Goal: Navigation & Orientation: Find specific page/section

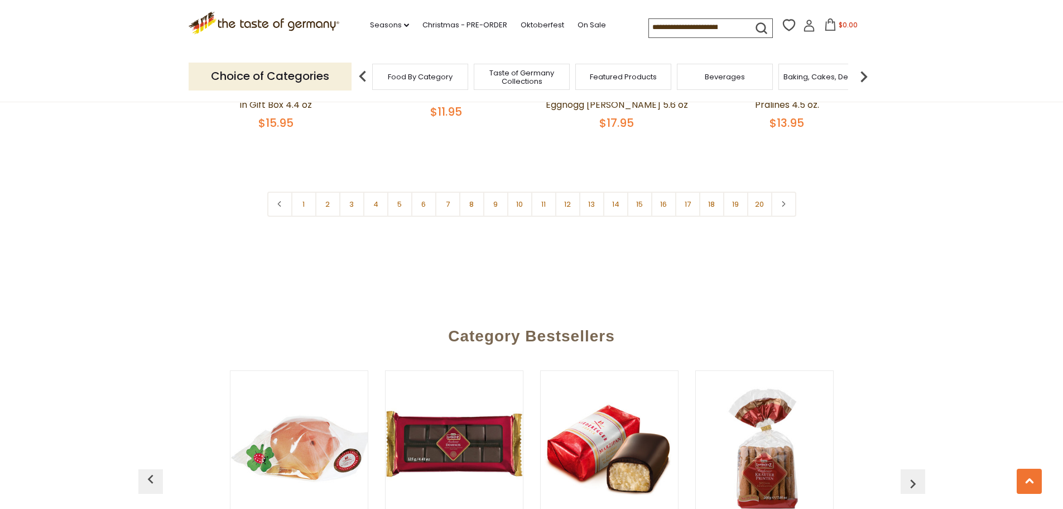
scroll to position [2726, 0]
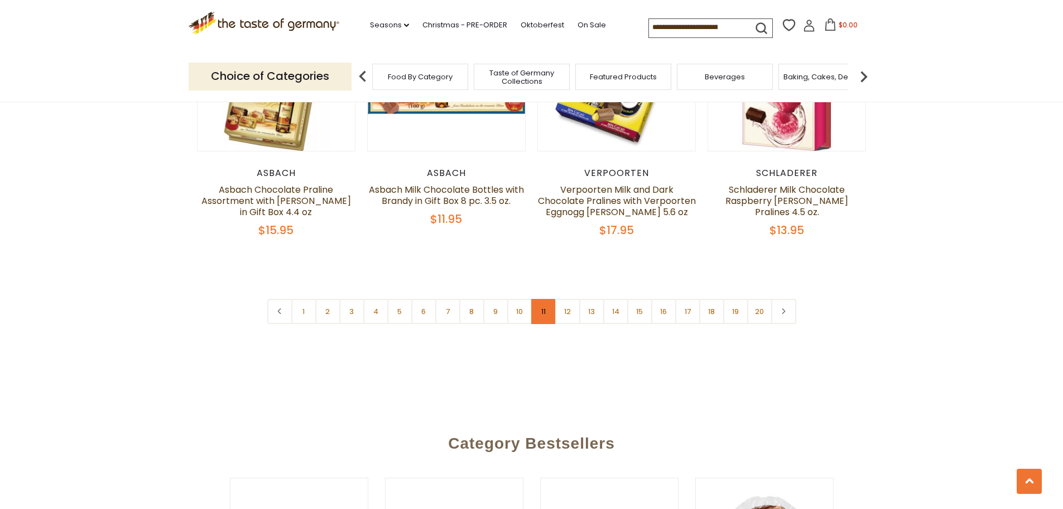
click at [545, 299] on link "11" at bounding box center [543, 311] width 25 height 25
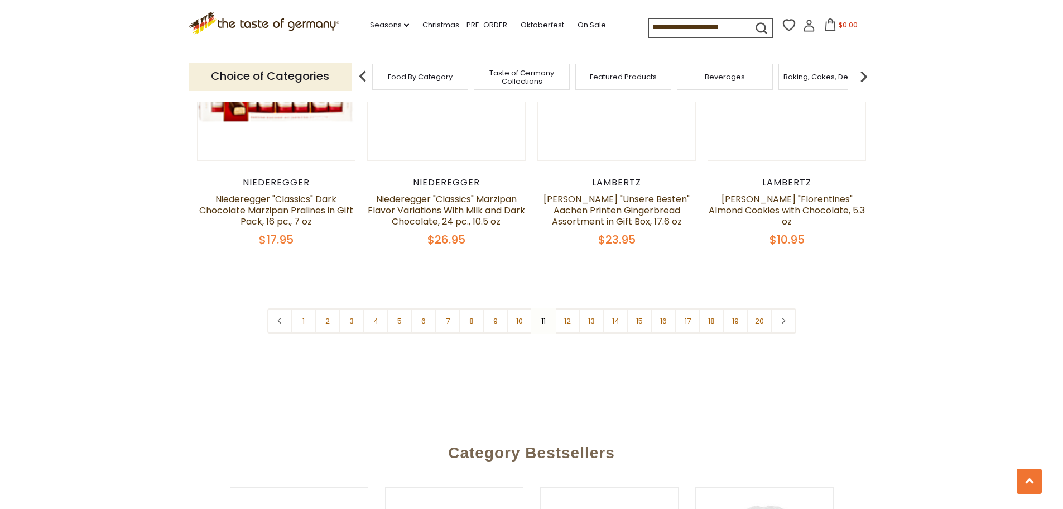
scroll to position [2729, 0]
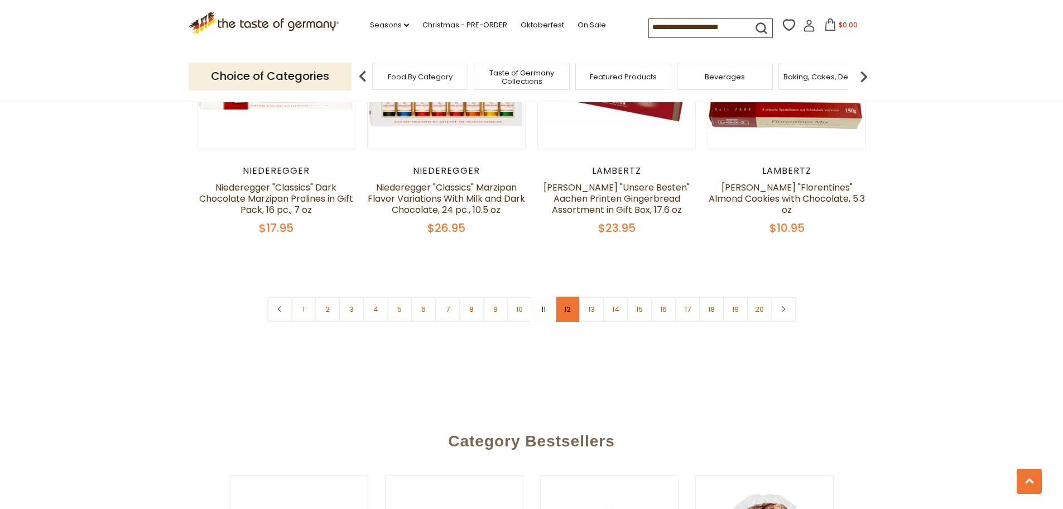
click at [566, 304] on link "12" at bounding box center [567, 308] width 25 height 25
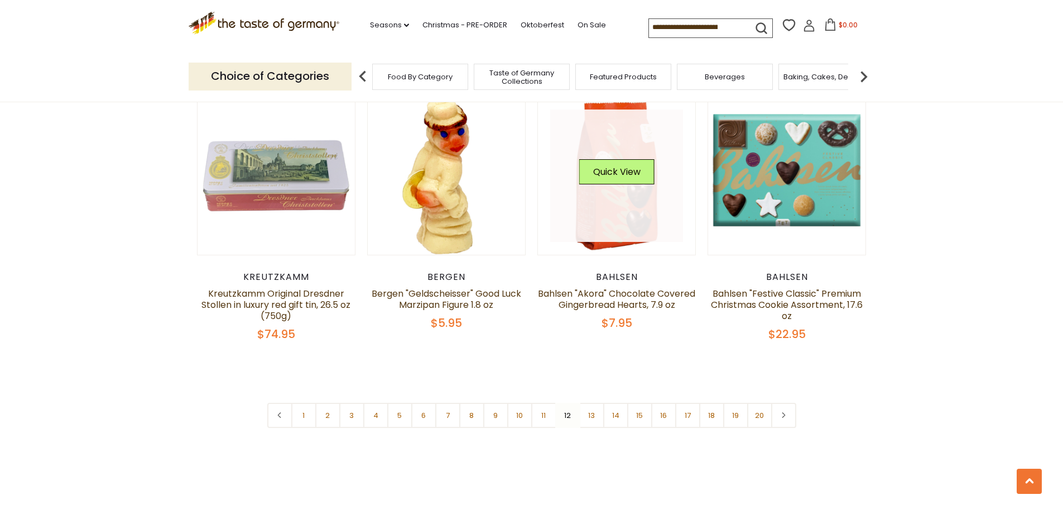
scroll to position [2673, 0]
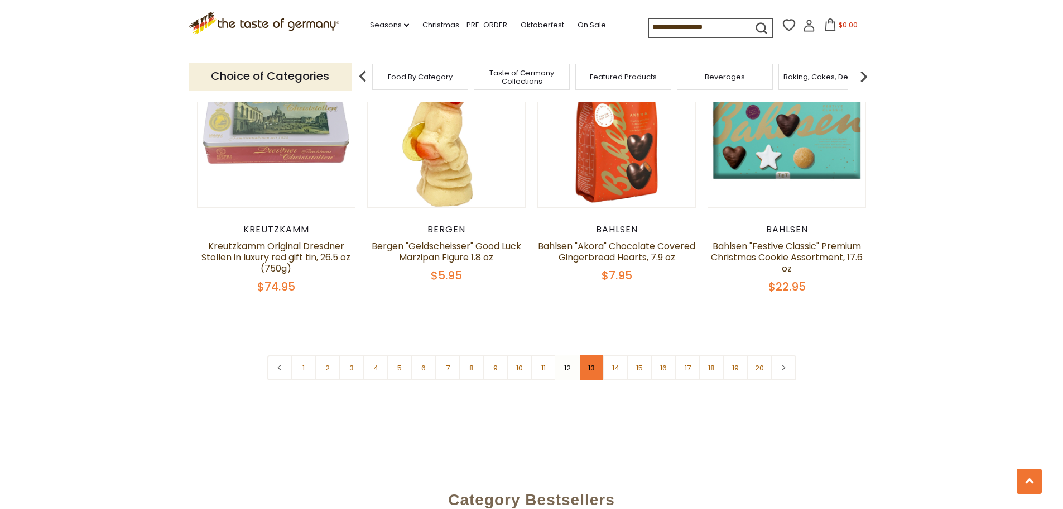
click at [600, 357] on link "13" at bounding box center [591, 367] width 25 height 25
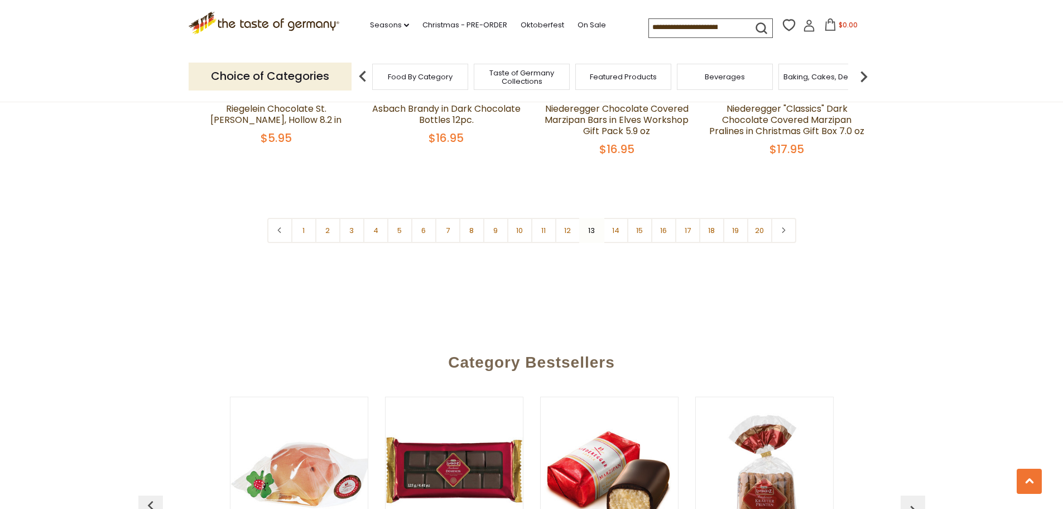
scroll to position [2840, 0]
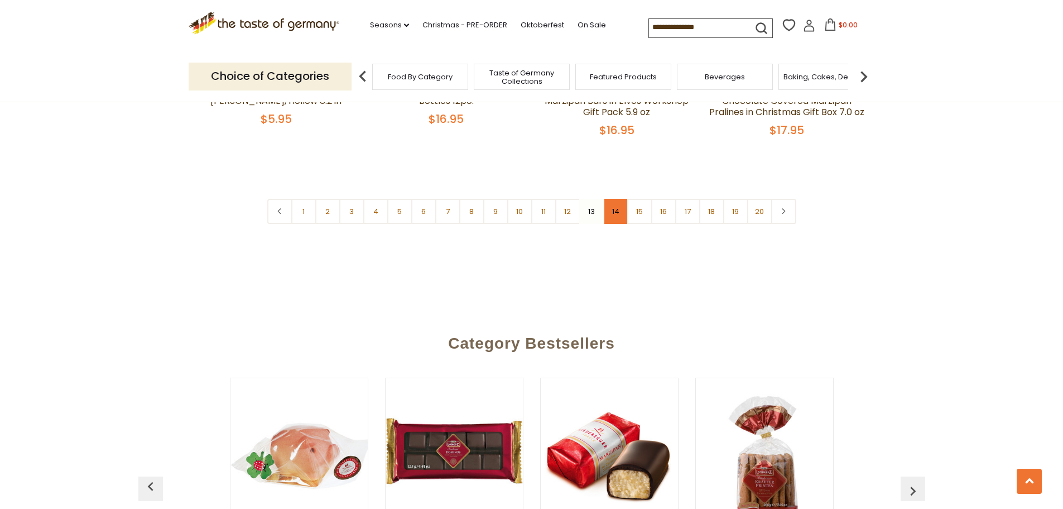
click at [619, 202] on link "14" at bounding box center [615, 211] width 25 height 25
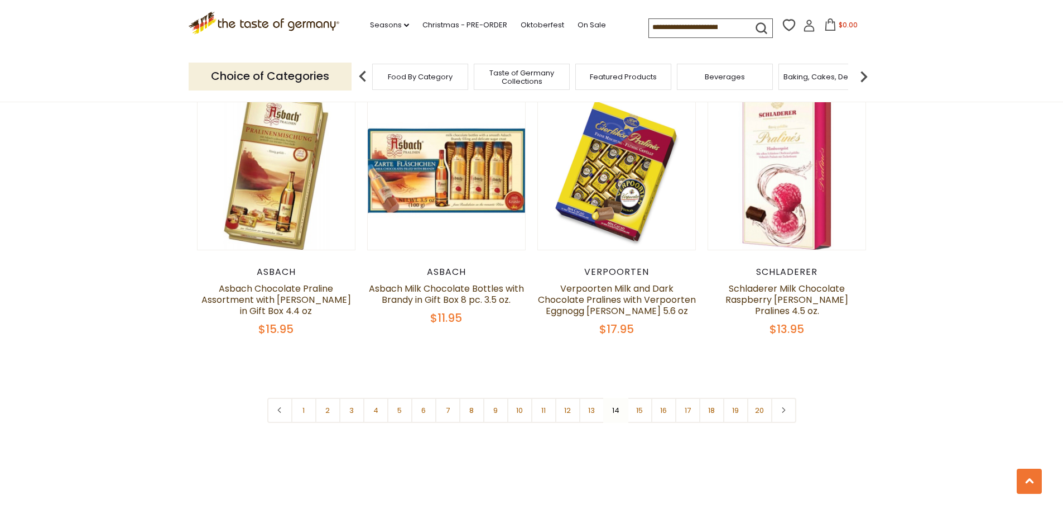
scroll to position [2673, 0]
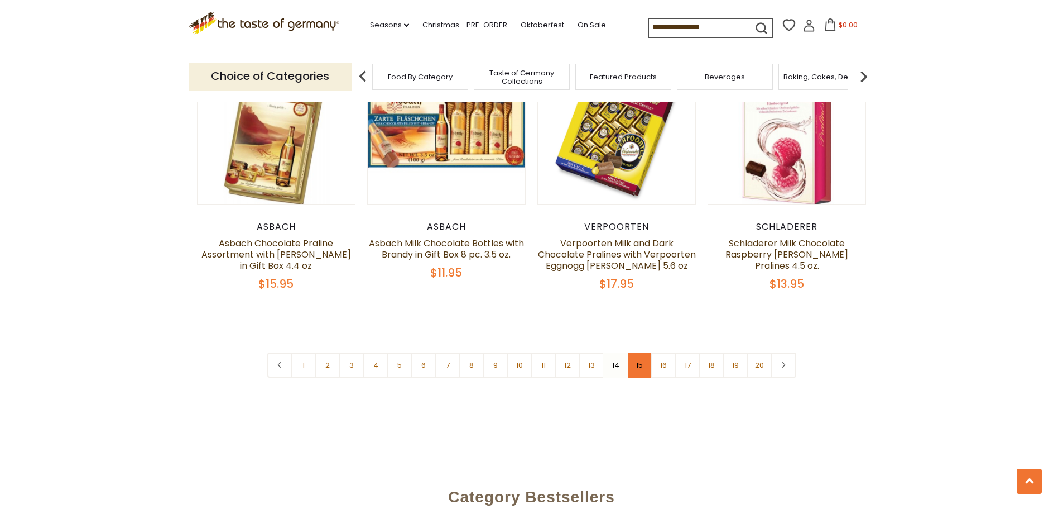
click at [636, 357] on link "15" at bounding box center [639, 364] width 25 height 25
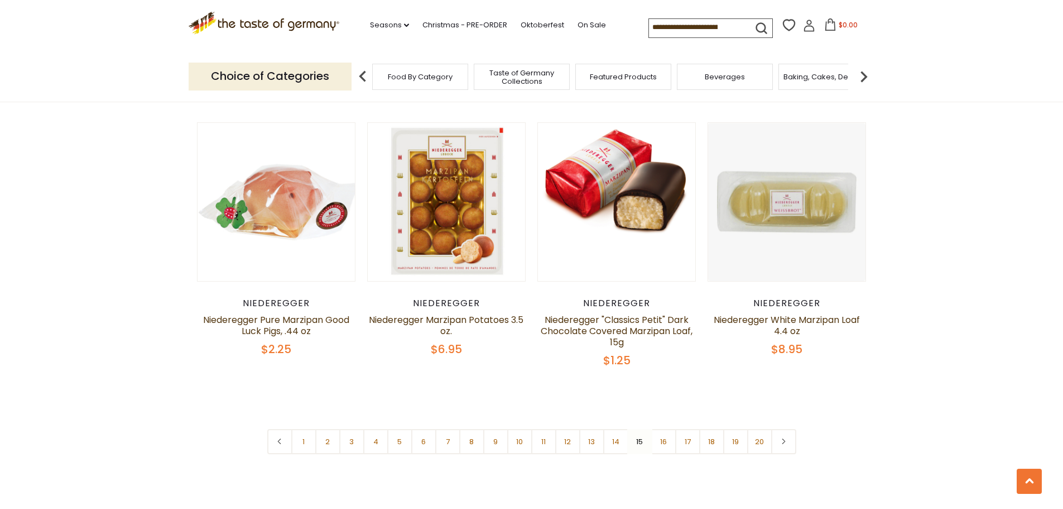
scroll to position [2617, 0]
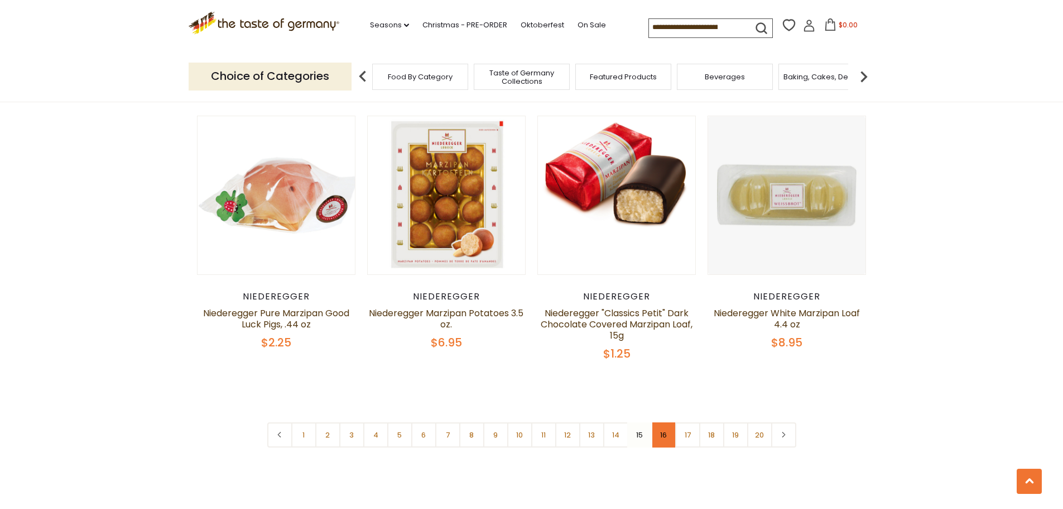
click at [665, 422] on link "16" at bounding box center [663, 434] width 25 height 25
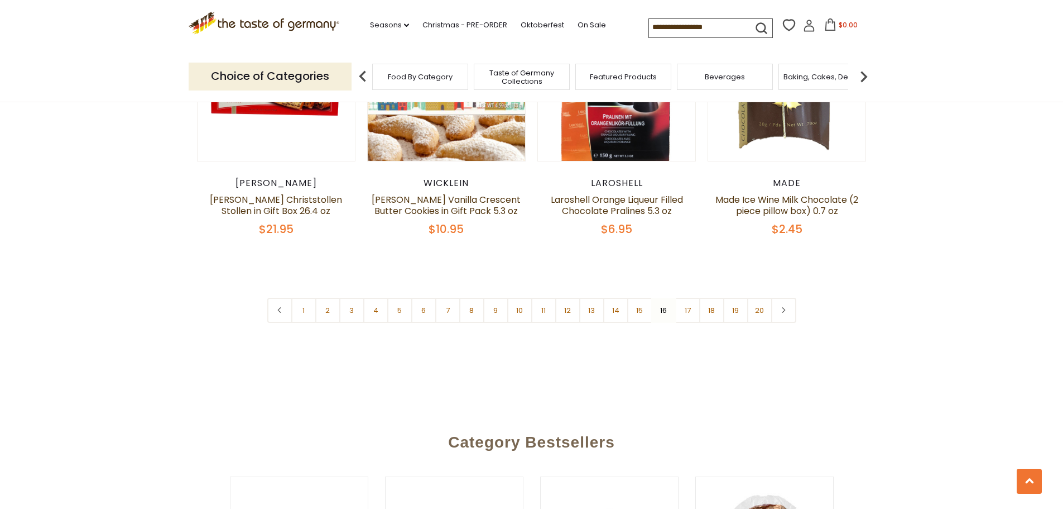
scroll to position [2673, 0]
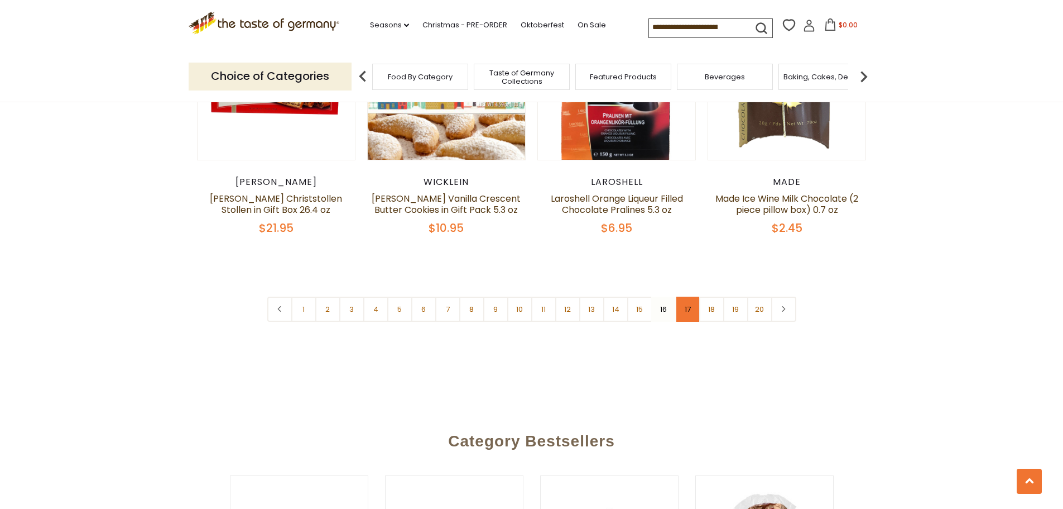
click at [693, 303] on link "17" at bounding box center [687, 308] width 25 height 25
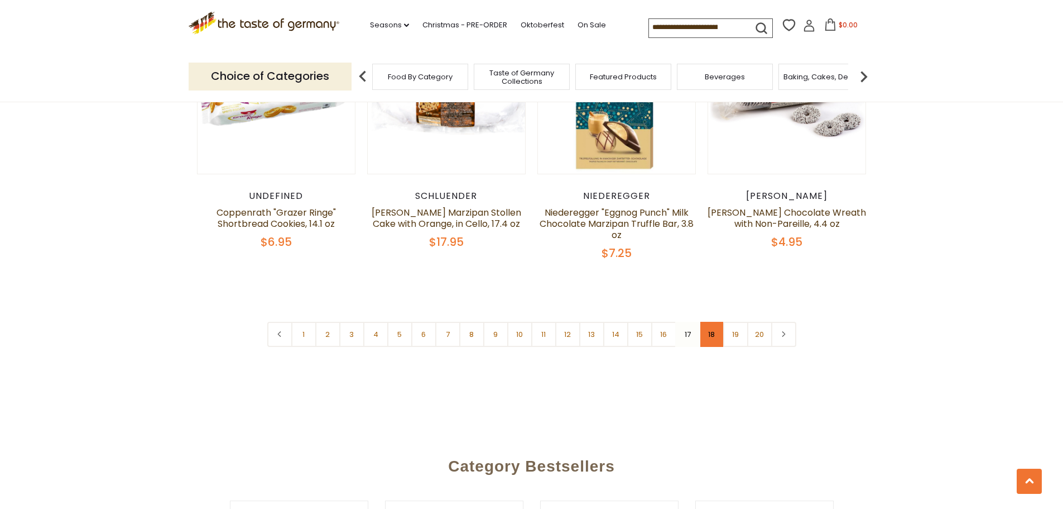
click at [710, 322] on link "18" at bounding box center [711, 334] width 25 height 25
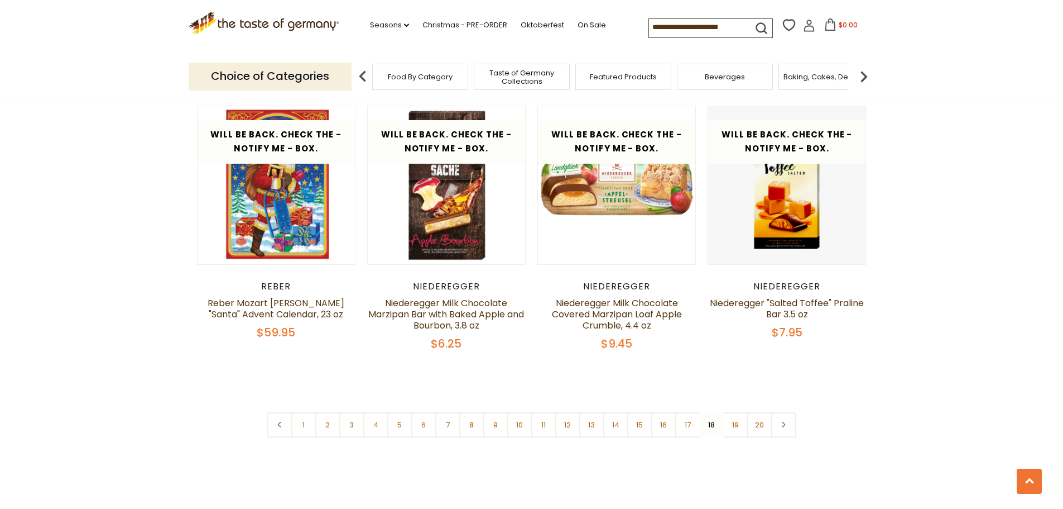
scroll to position [2617, 0]
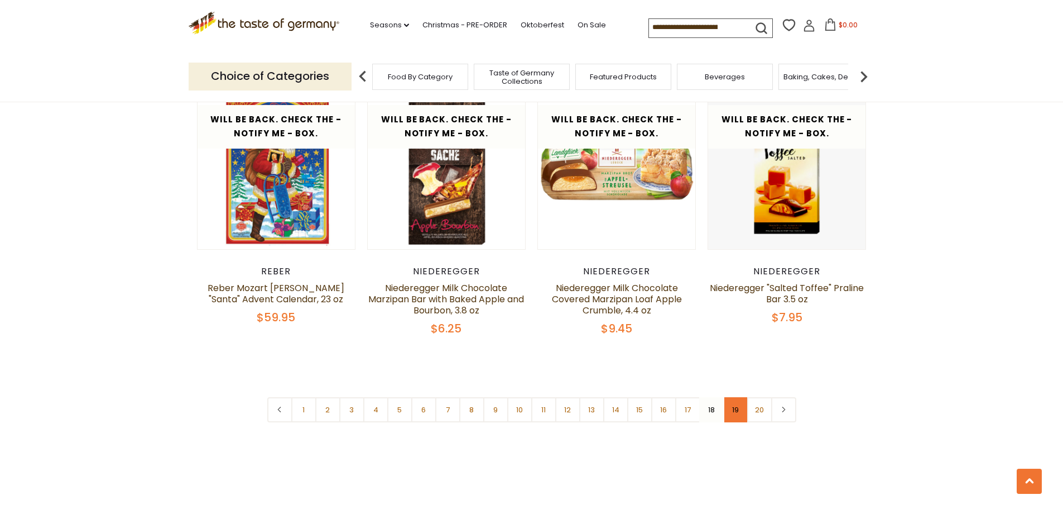
click at [739, 397] on link "19" at bounding box center [735, 409] width 25 height 25
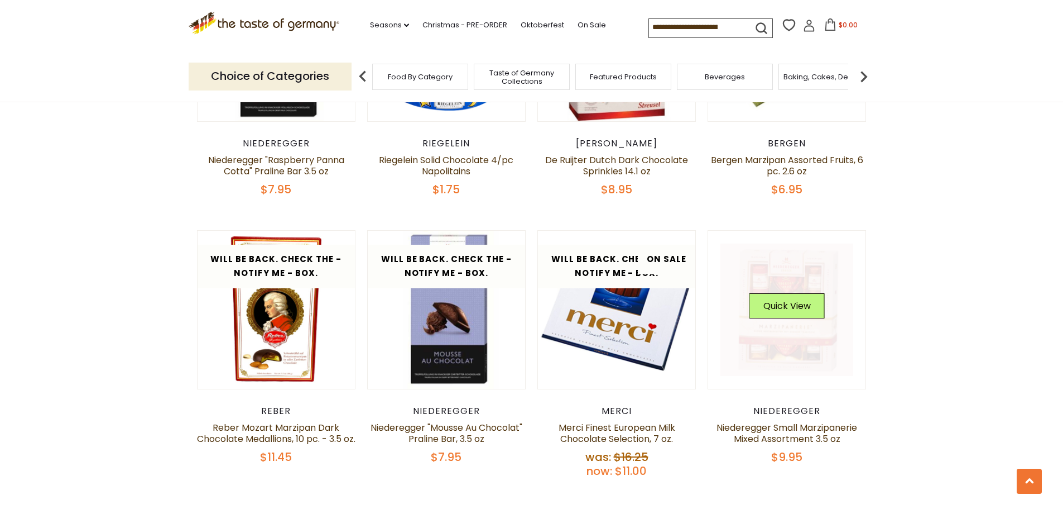
scroll to position [2561, 0]
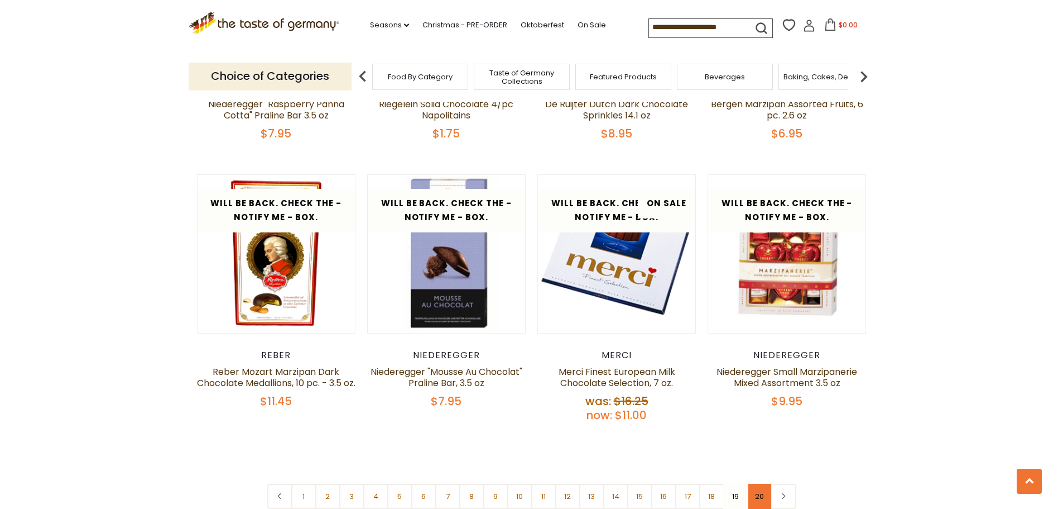
click at [758, 483] on link "20" at bounding box center [759, 495] width 25 height 25
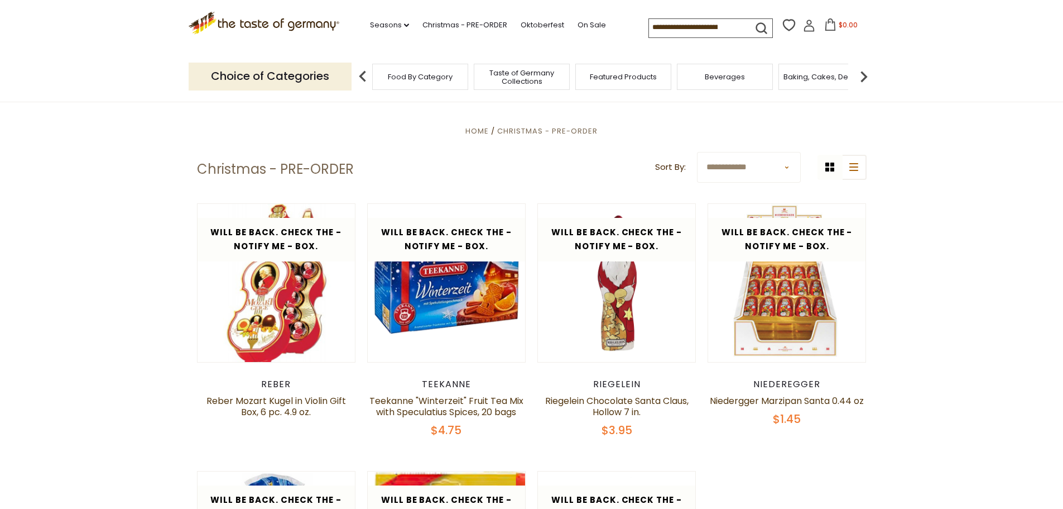
scroll to position [272, 0]
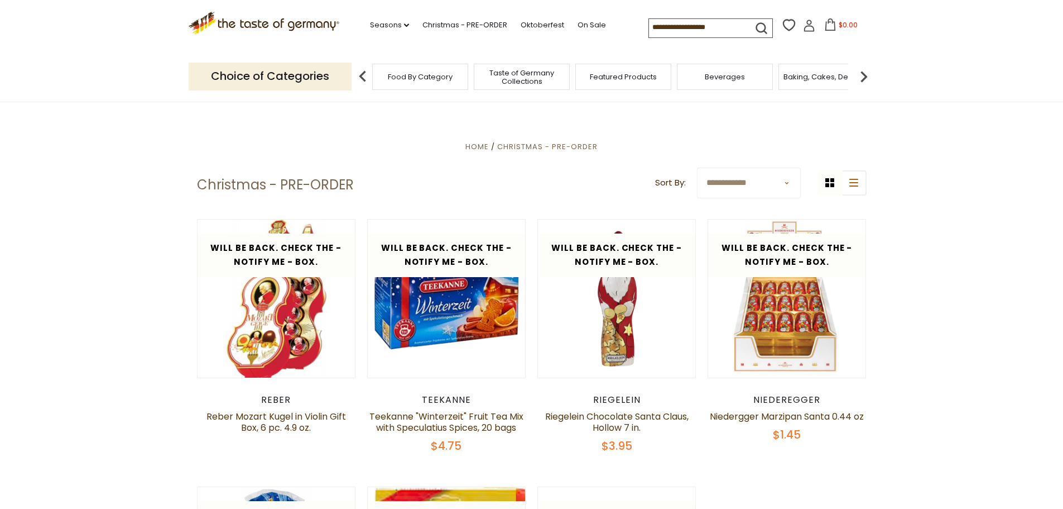
click at [290, 80] on p "Choice of Categories" at bounding box center [270, 76] width 163 height 27
click at [441, 75] on span "Food By Category" at bounding box center [420, 77] width 65 height 8
